Goal: Task Accomplishment & Management: Complete application form

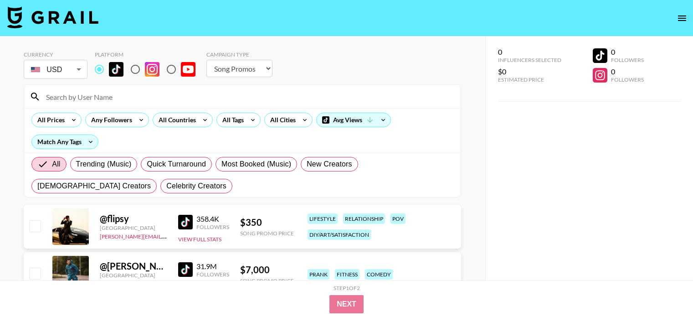
select select "Song"
click at [688, 13] on button "open drawer" at bounding box center [682, 18] width 18 height 18
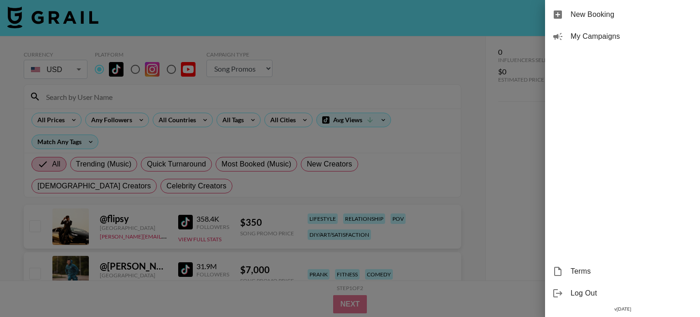
click at [607, 12] on span "New Booking" at bounding box center [632, 14] width 122 height 11
click at [556, 14] on icon at bounding box center [557, 14] width 11 height 11
click at [476, 139] on div at bounding box center [350, 158] width 700 height 317
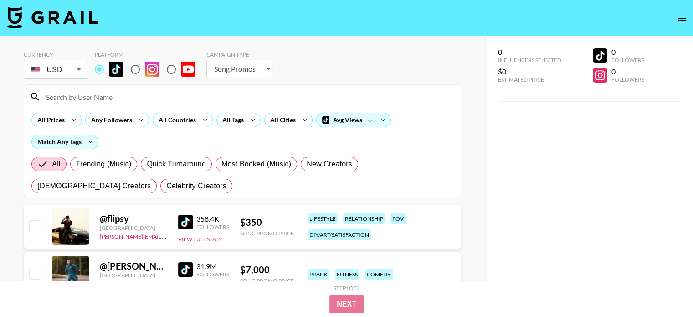
click at [266, 68] on select "Choose Type... Song Promos Brand Promos" at bounding box center [239, 68] width 66 height 17
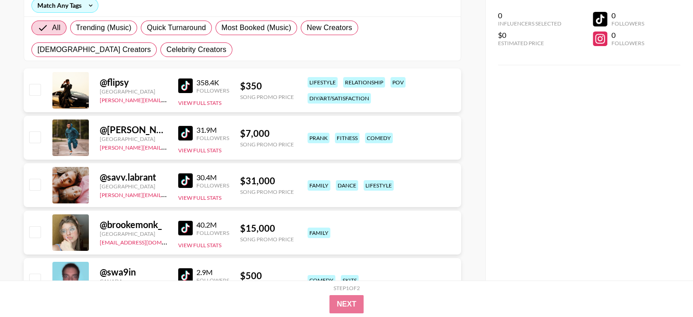
scroll to position [137, 0]
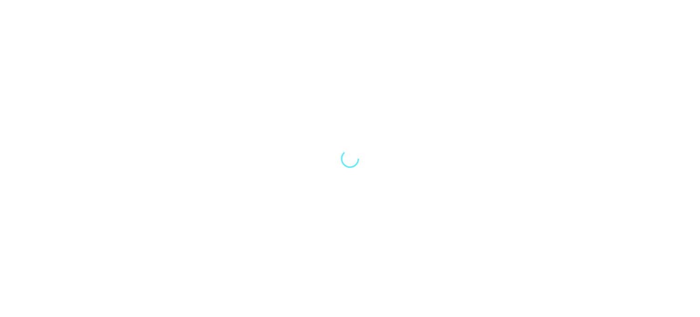
select select "Song"
